Goal: Transaction & Acquisition: Purchase product/service

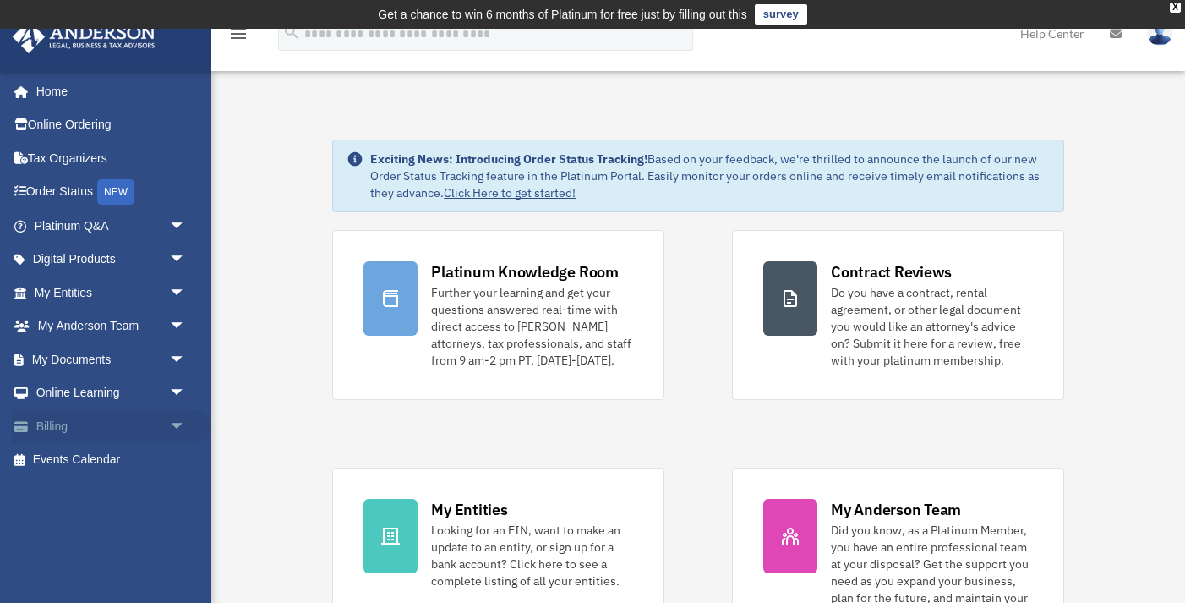
click at [114, 417] on link "Billing arrow_drop_down" at bounding box center [112, 426] width 200 height 34
click at [181, 424] on span "arrow_drop_down" at bounding box center [186, 426] width 34 height 35
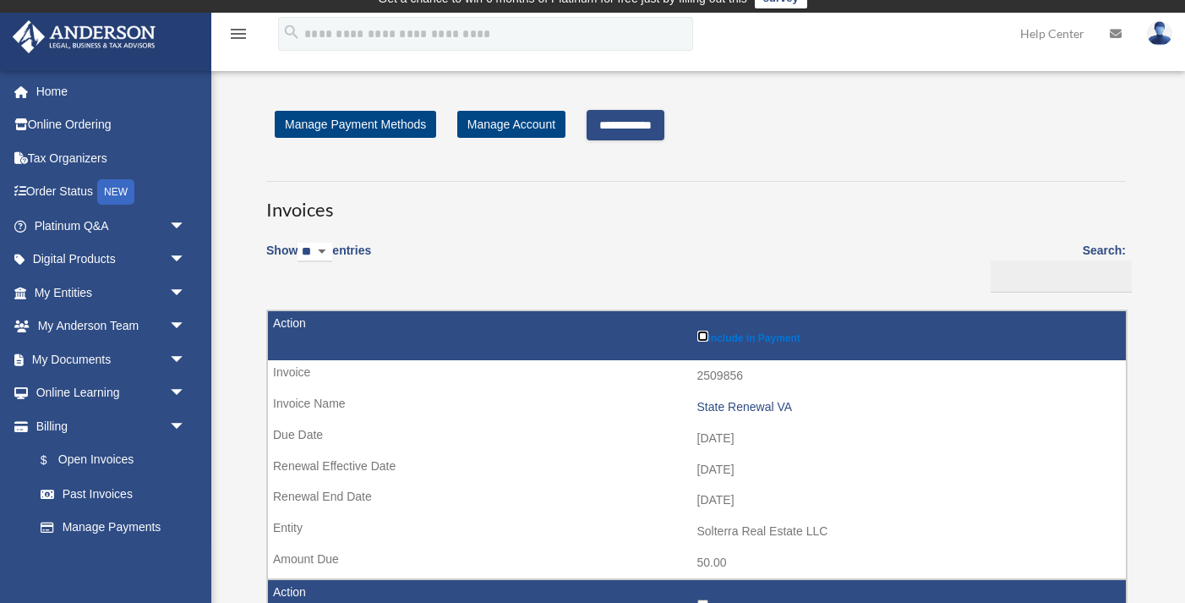
scroll to position [12, 0]
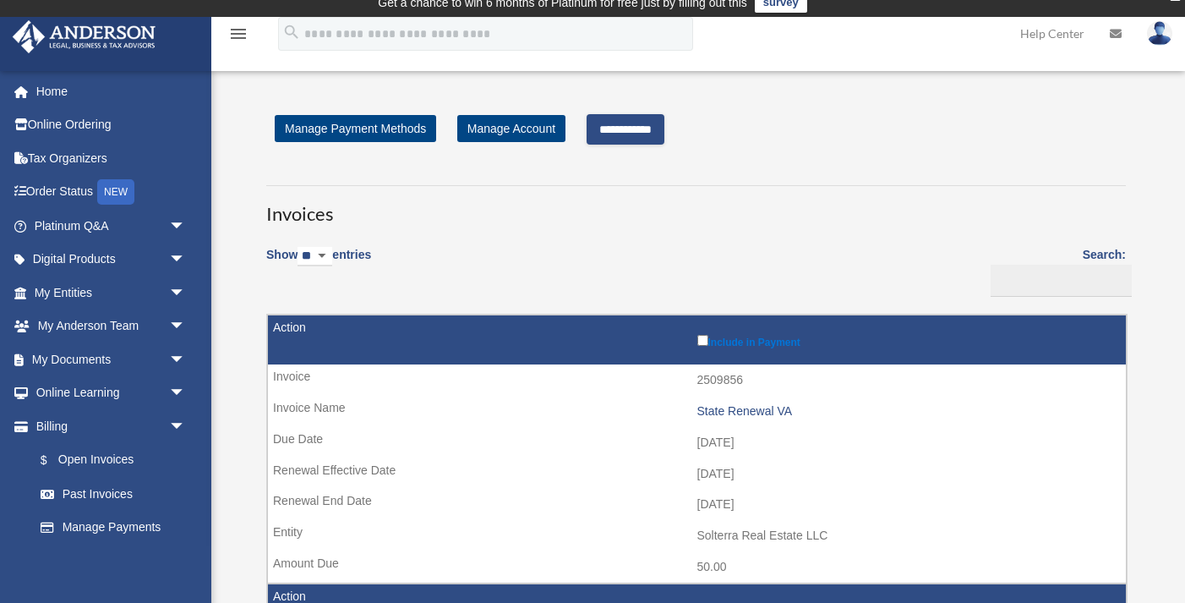
click at [620, 127] on input "**********" at bounding box center [626, 129] width 78 height 30
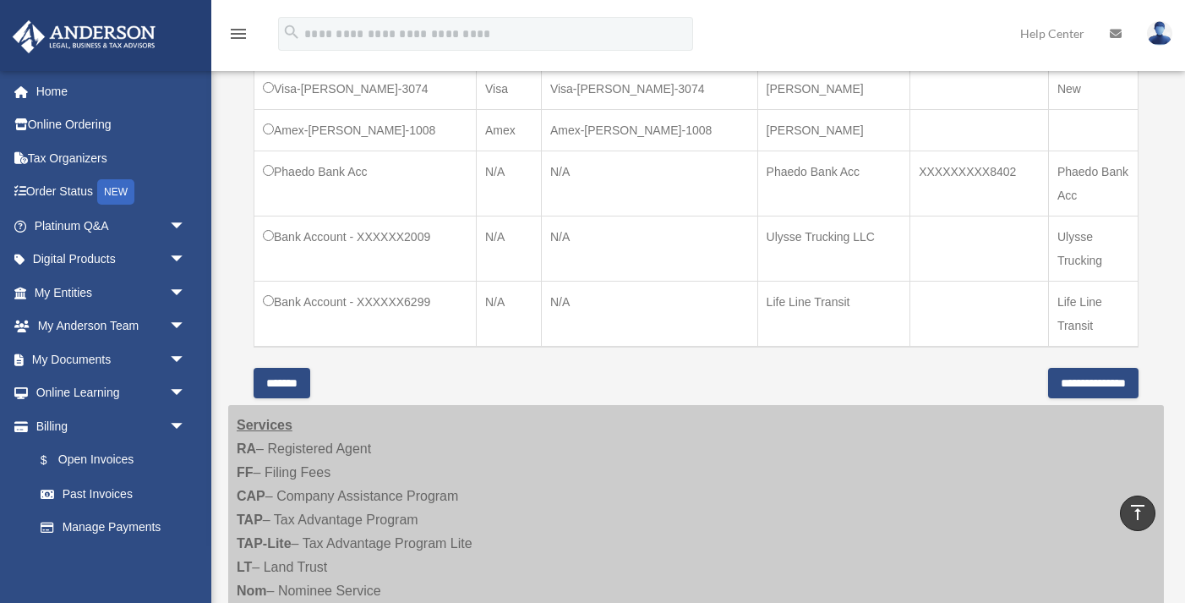
scroll to position [851, 0]
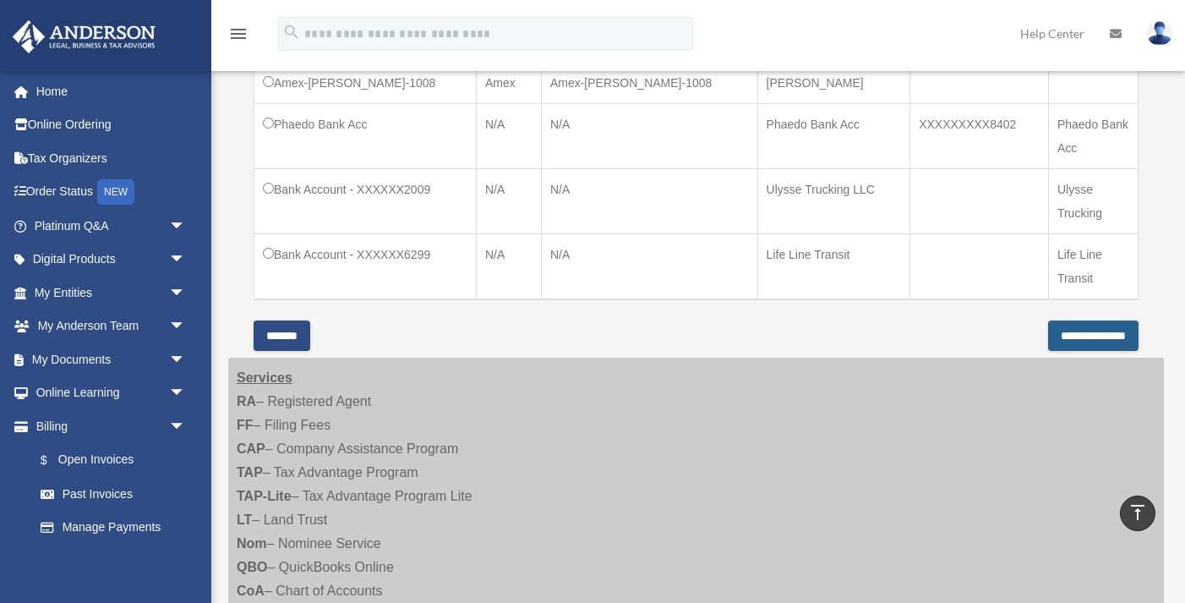
click at [1070, 336] on input "**********" at bounding box center [1093, 335] width 90 height 30
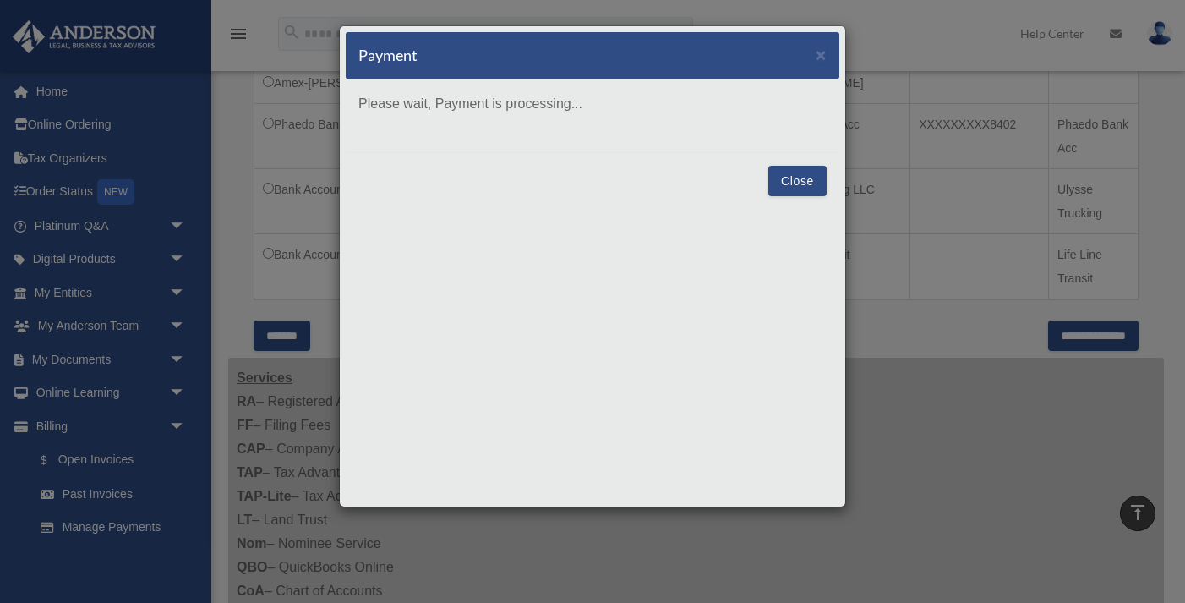
click at [807, 183] on button "Close" at bounding box center [798, 181] width 58 height 30
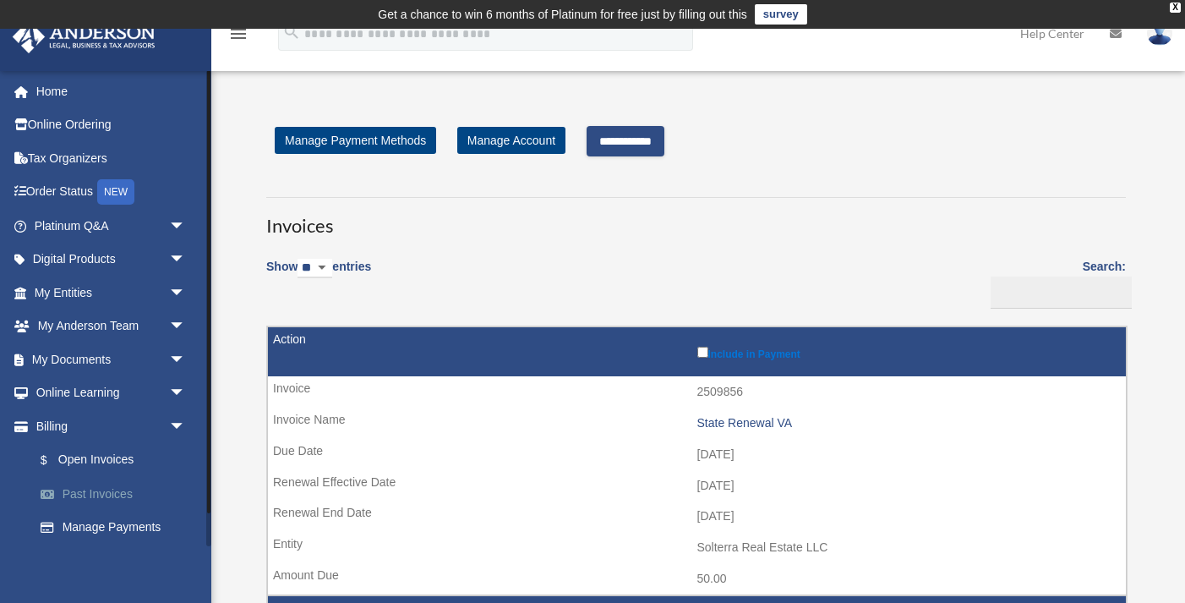
click at [103, 492] on link "Past Invoices" at bounding box center [118, 494] width 188 height 34
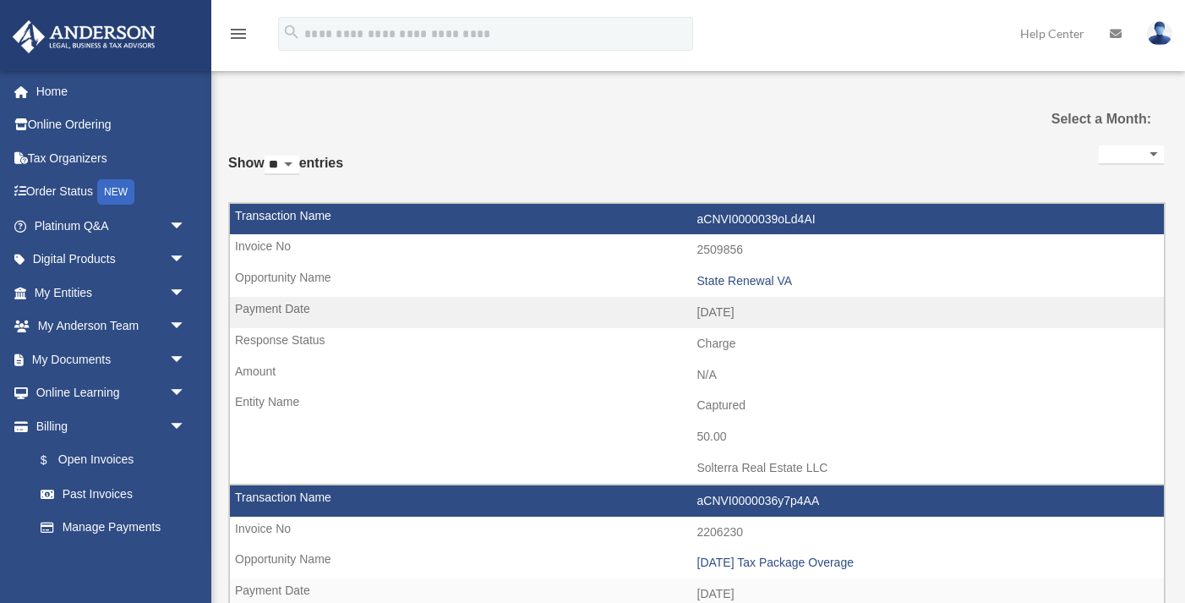
select select
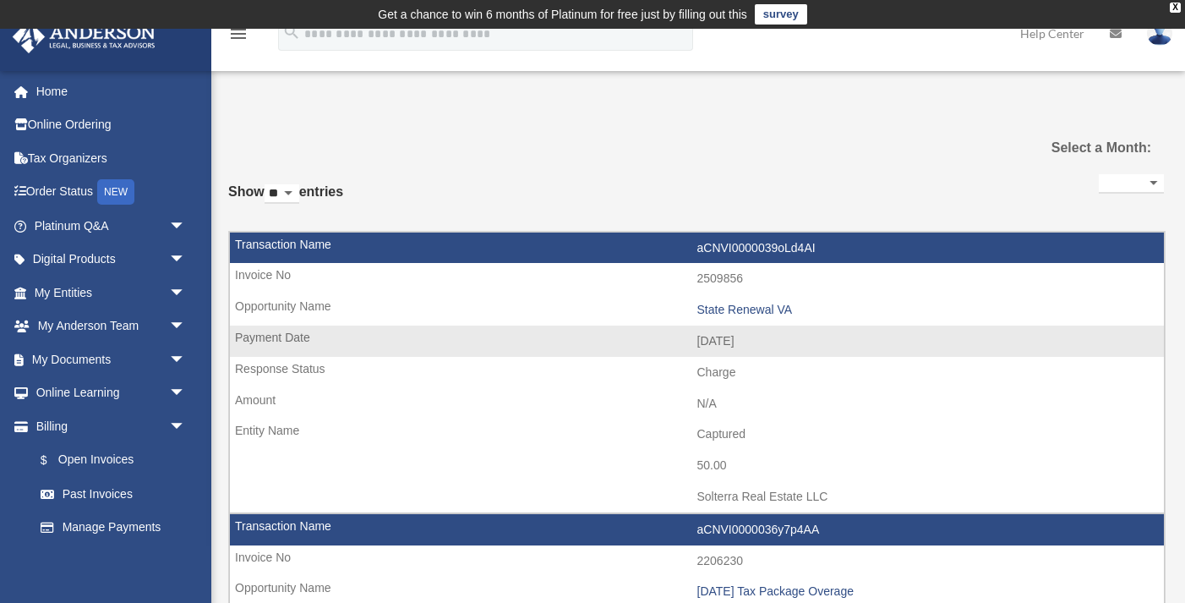
click at [653, 302] on td "State Renewal VA" at bounding box center [697, 310] width 934 height 32
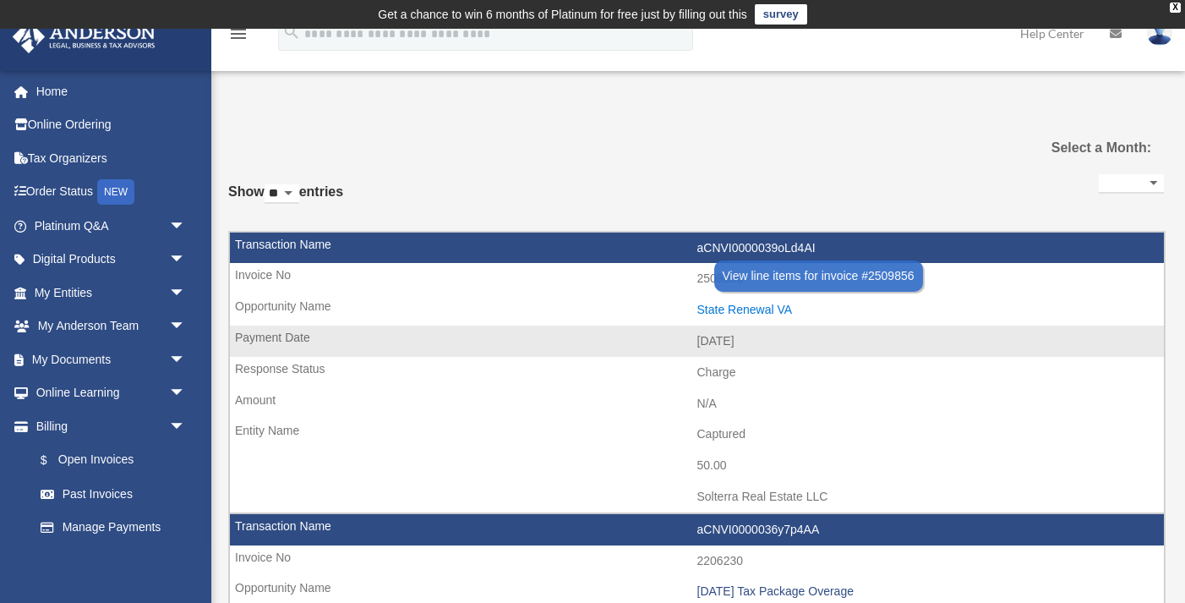
drag, startPoint x: 690, startPoint y: 306, endPoint x: 807, endPoint y: 306, distance: 117.5
click at [807, 306] on td "State Renewal VA" at bounding box center [697, 310] width 934 height 32
copy div "State Renewal VA"
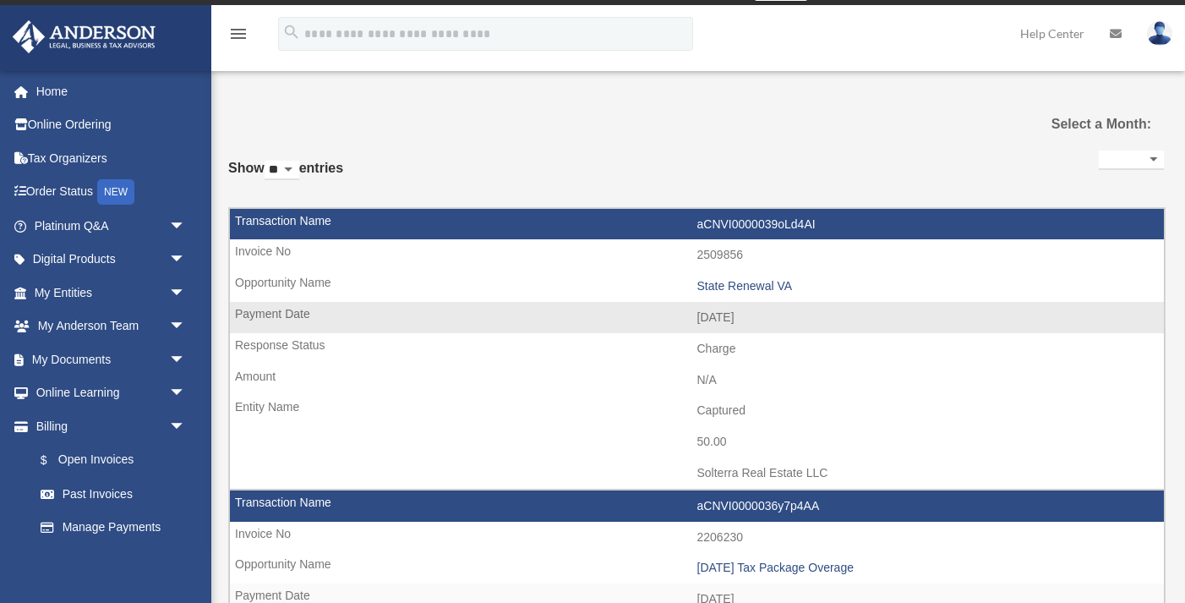
scroll to position [25, 0]
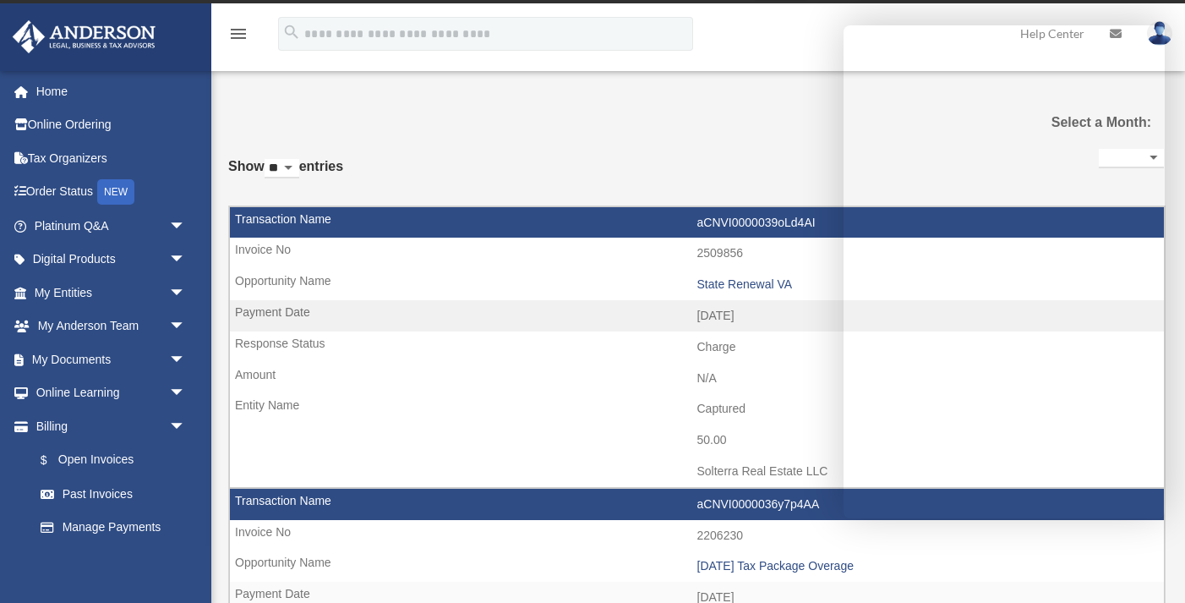
click at [709, 60] on div "menu search Site Menu add [EMAIL_ADDRESS][DOMAIN_NAME] My Profile Reset Passwor…" at bounding box center [593, 41] width 1160 height 57
